Goal: Transaction & Acquisition: Purchase product/service

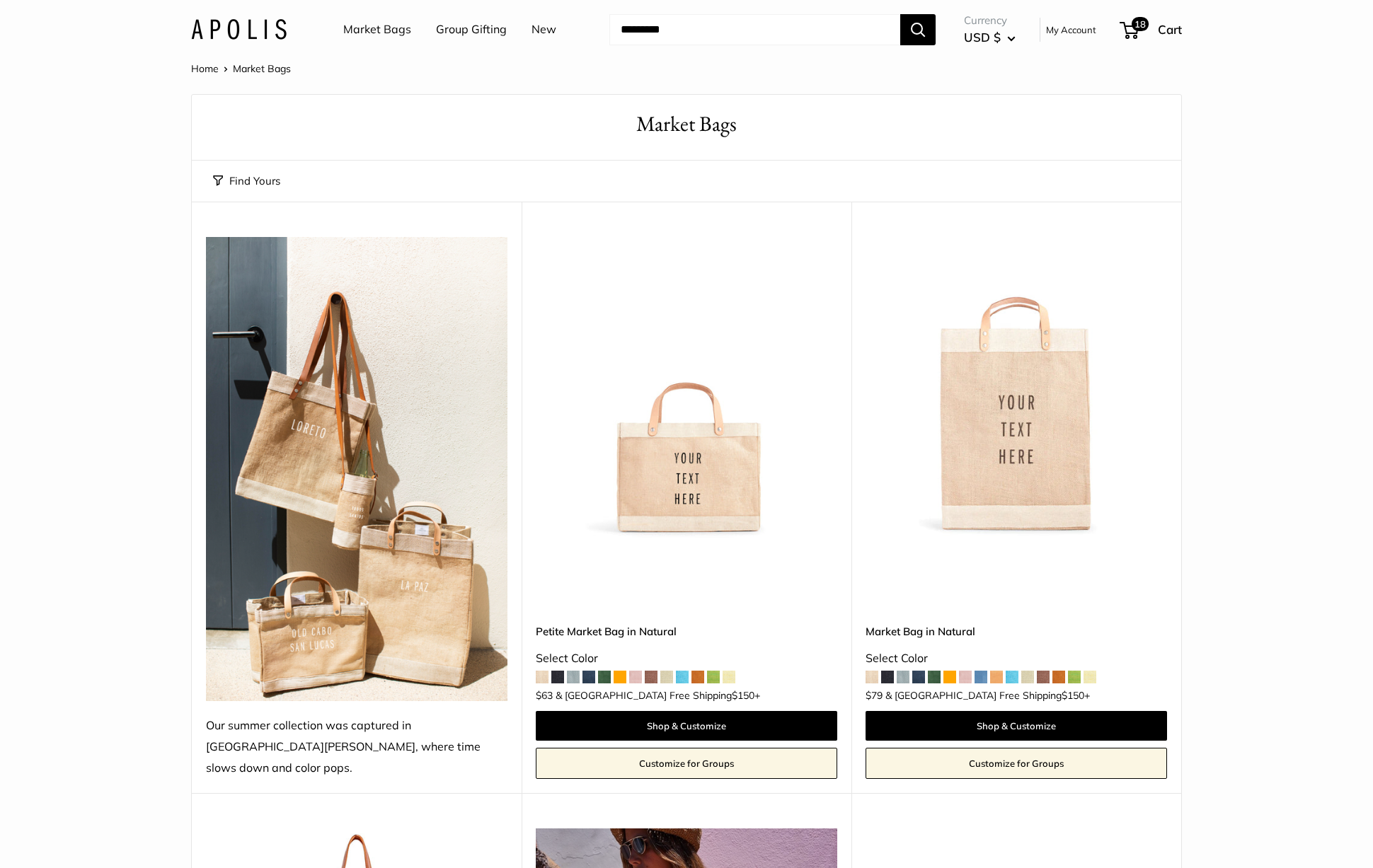
click at [673, 21] on input "Search..." at bounding box center [755, 29] width 291 height 31
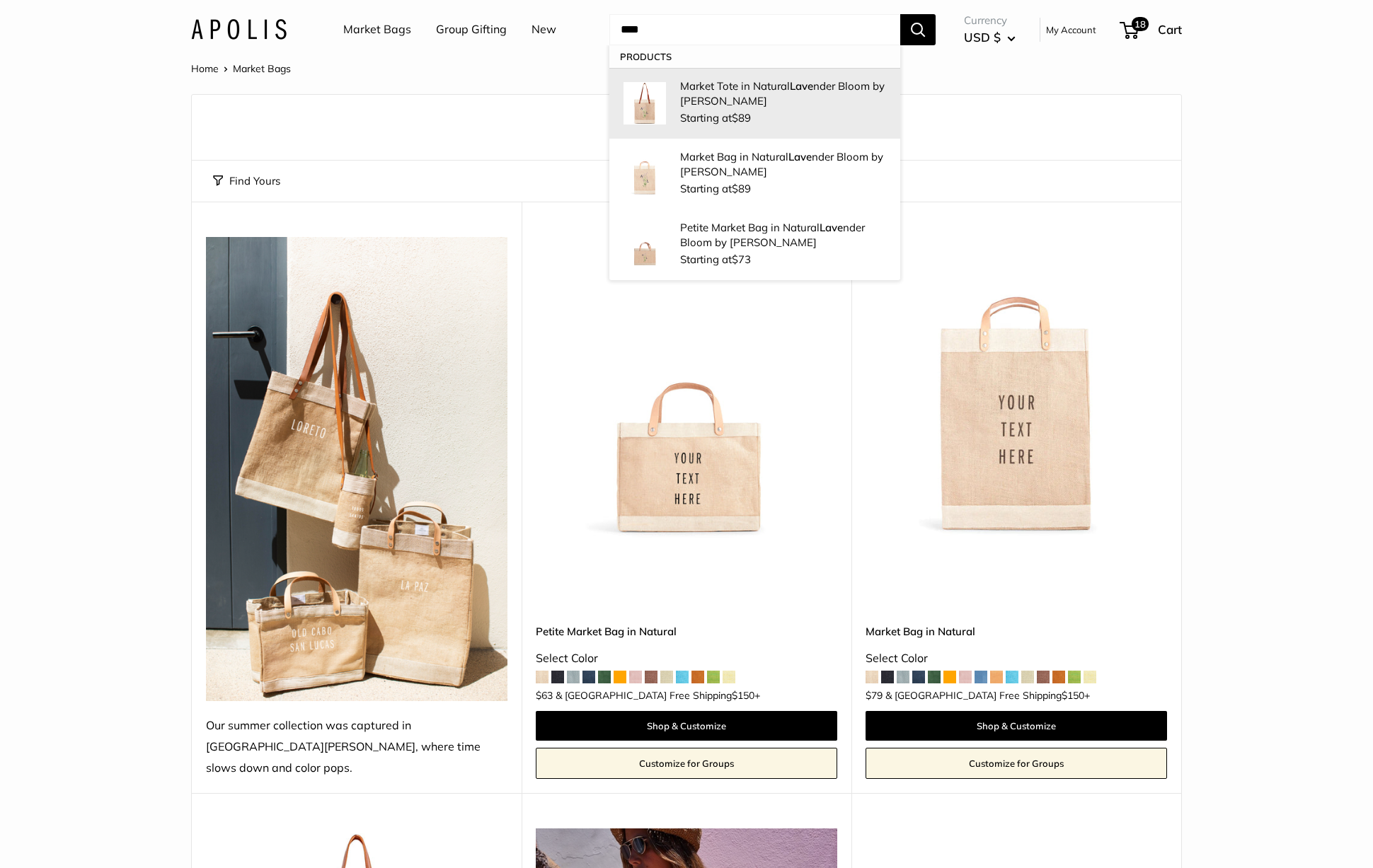
type input "****"
click at [694, 97] on p "Market Tote in [GEOGRAPHIC_DATA] nder Bloom by [PERSON_NAME]" at bounding box center [782, 93] width 206 height 29
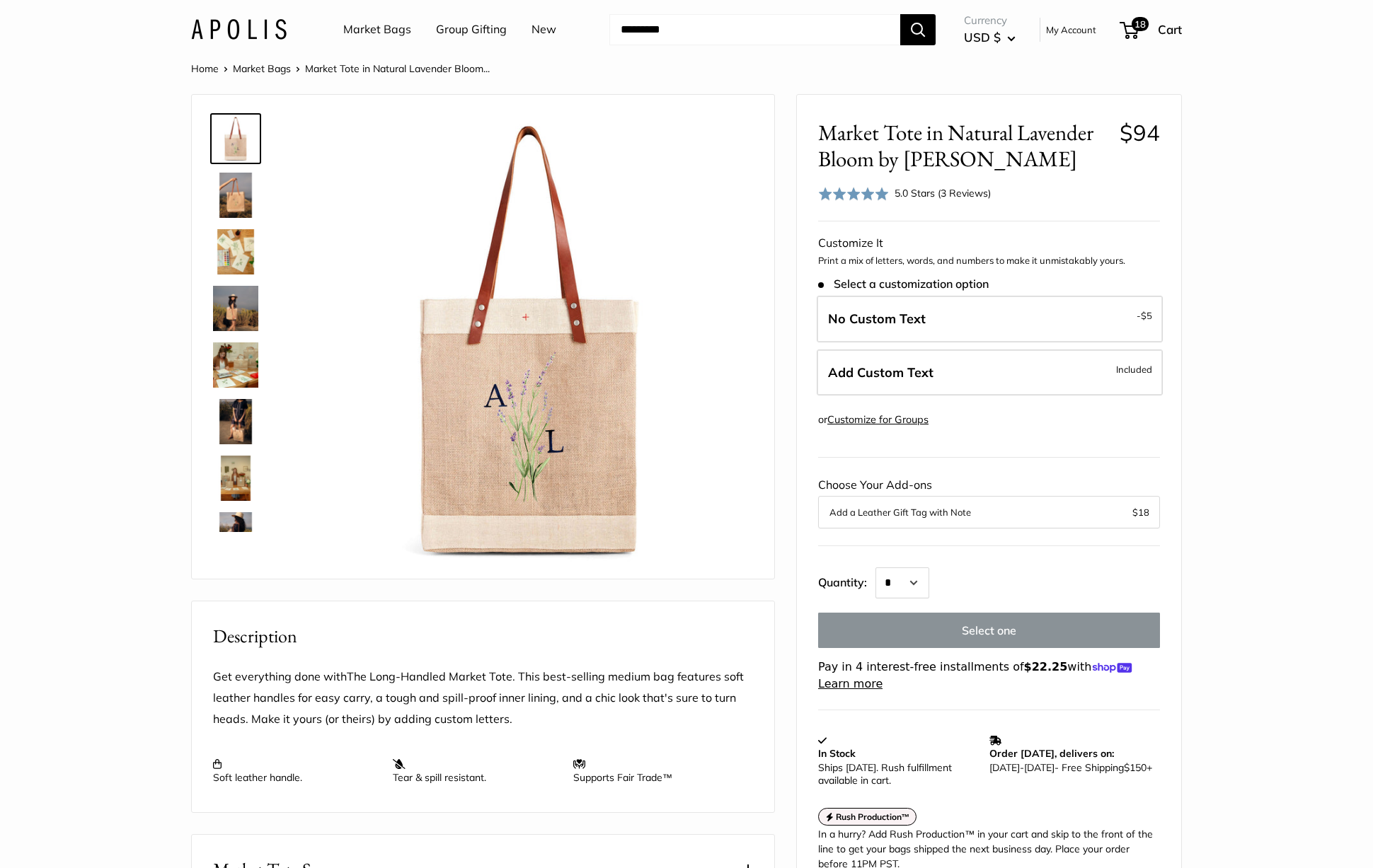
click at [220, 192] on img at bounding box center [235, 195] width 45 height 45
